Goal: Browse casually: Explore the website without a specific task or goal

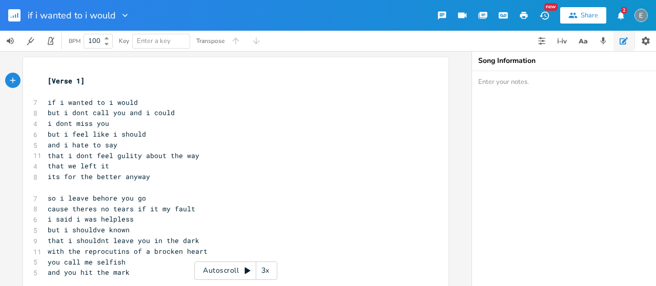
scroll to position [29, 0]
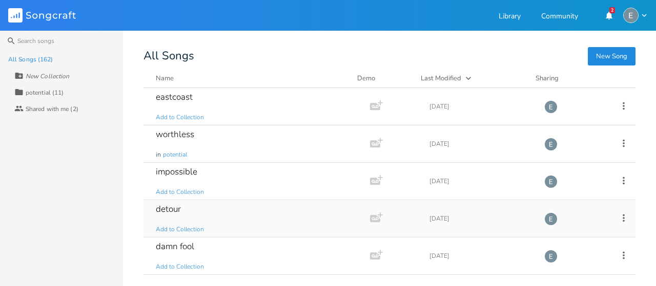
click at [312, 211] on div "detour Add to Collection" at bounding box center [255, 218] width 198 height 37
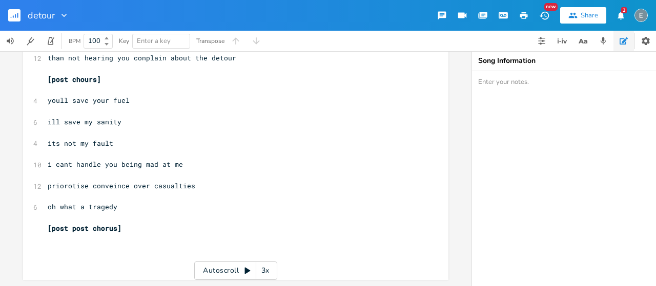
scroll to position [11, 0]
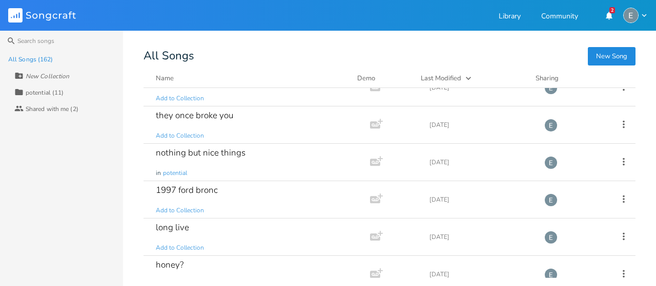
scroll to position [281, 0]
click at [38, 37] on input at bounding box center [61, 41] width 123 height 20
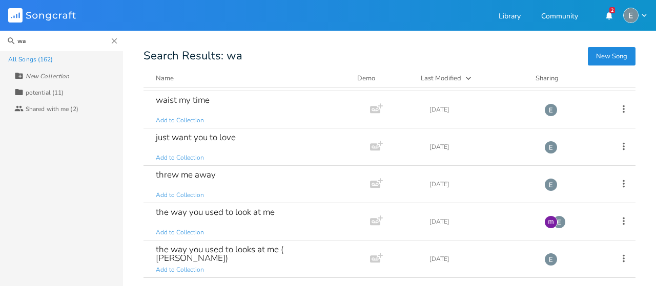
scroll to position [0, 0]
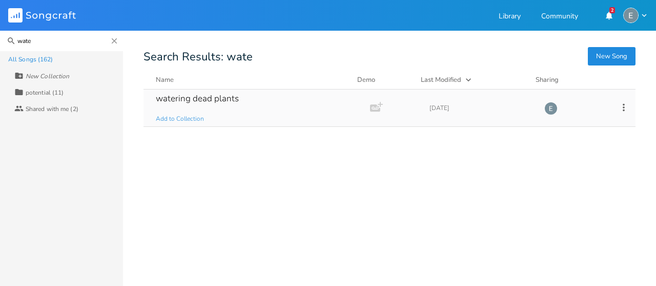
type input "wate"
click at [233, 101] on div "watering dead plants" at bounding box center [197, 98] width 83 height 9
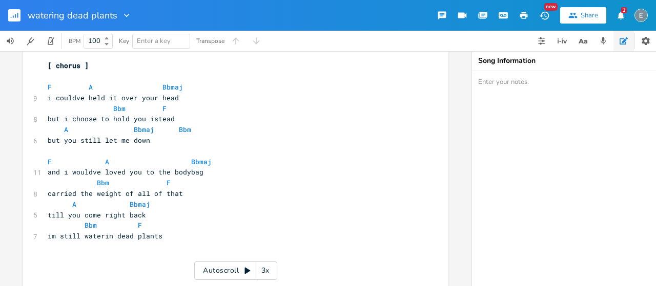
scroll to position [838, 0]
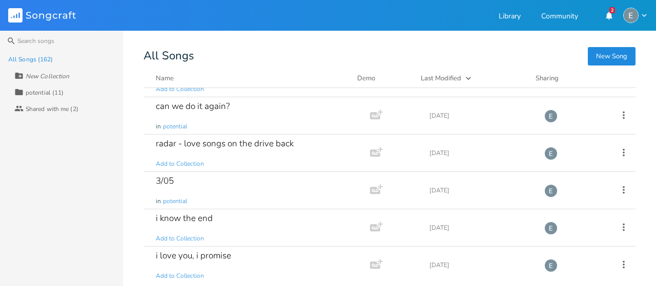
scroll to position [627, 0]
click at [253, 162] on div "radar - love songs on the drive back Add to Collection" at bounding box center [255, 152] width 198 height 37
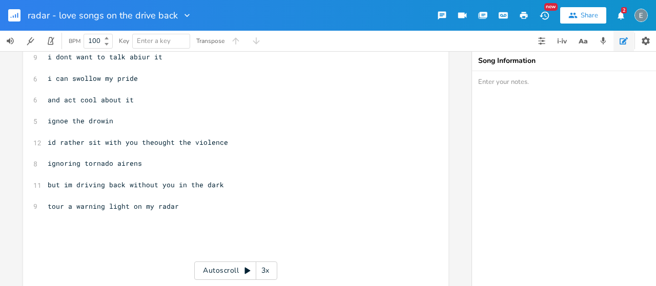
scroll to position [631, 0]
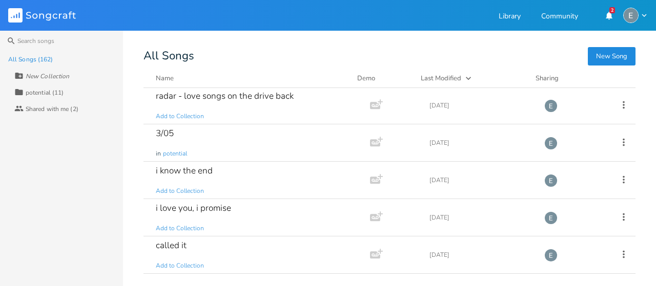
scroll to position [680, 0]
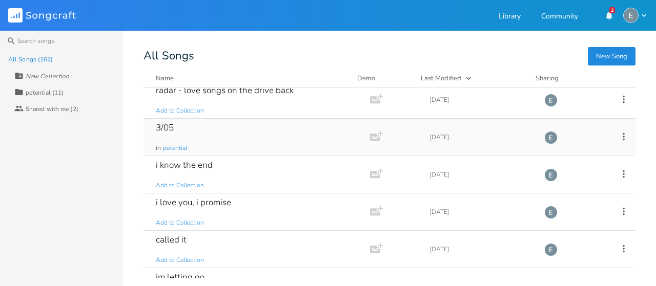
click at [304, 130] on div "3/05 in potential" at bounding box center [255, 137] width 198 height 37
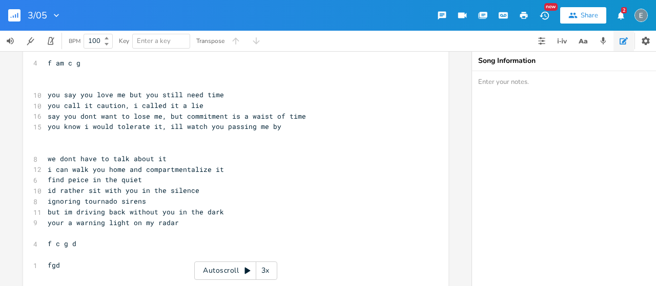
scroll to position [36, 0]
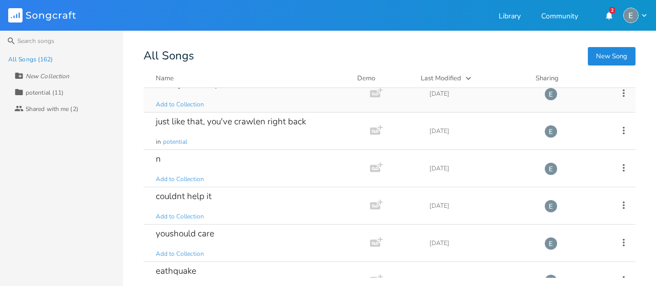
scroll to position [969, 0]
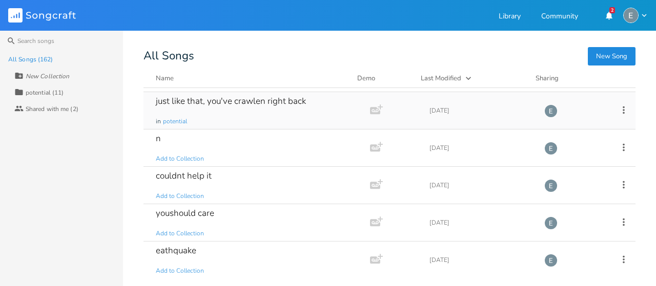
click at [295, 108] on div "just like that, you've crawlen right back in potential" at bounding box center [255, 110] width 198 height 37
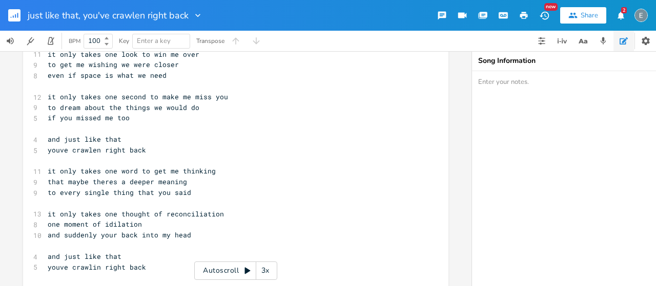
scroll to position [44, 0]
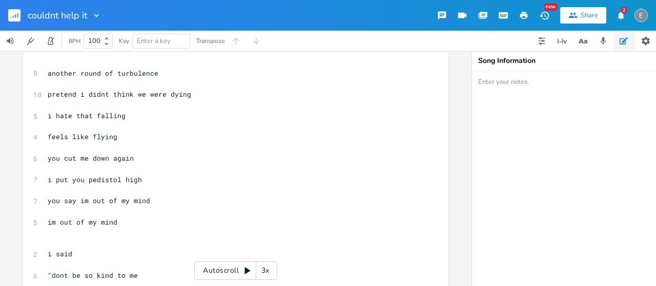
scroll to position [130, 0]
